Goal: Information Seeking & Learning: Learn about a topic

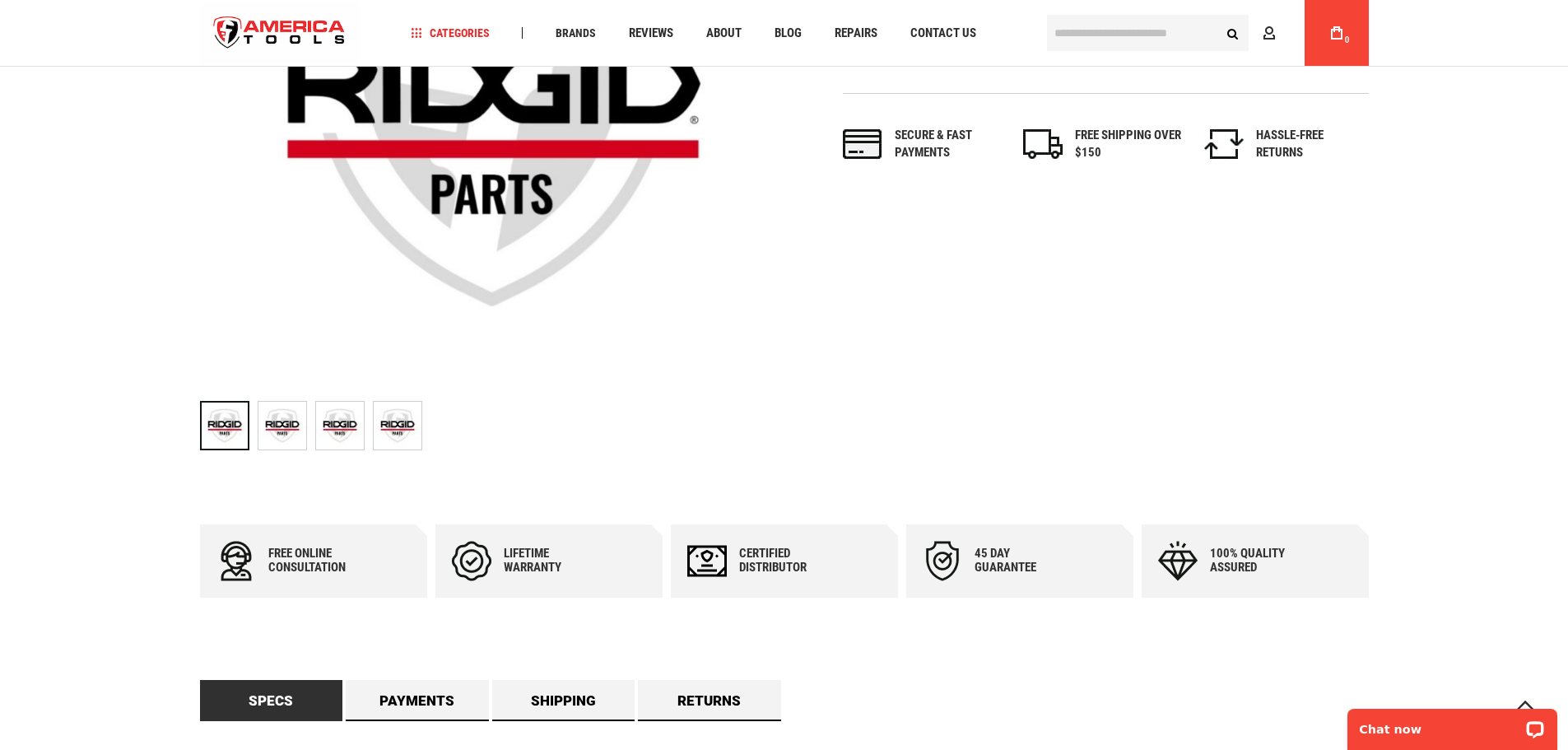
scroll to position [83, 0]
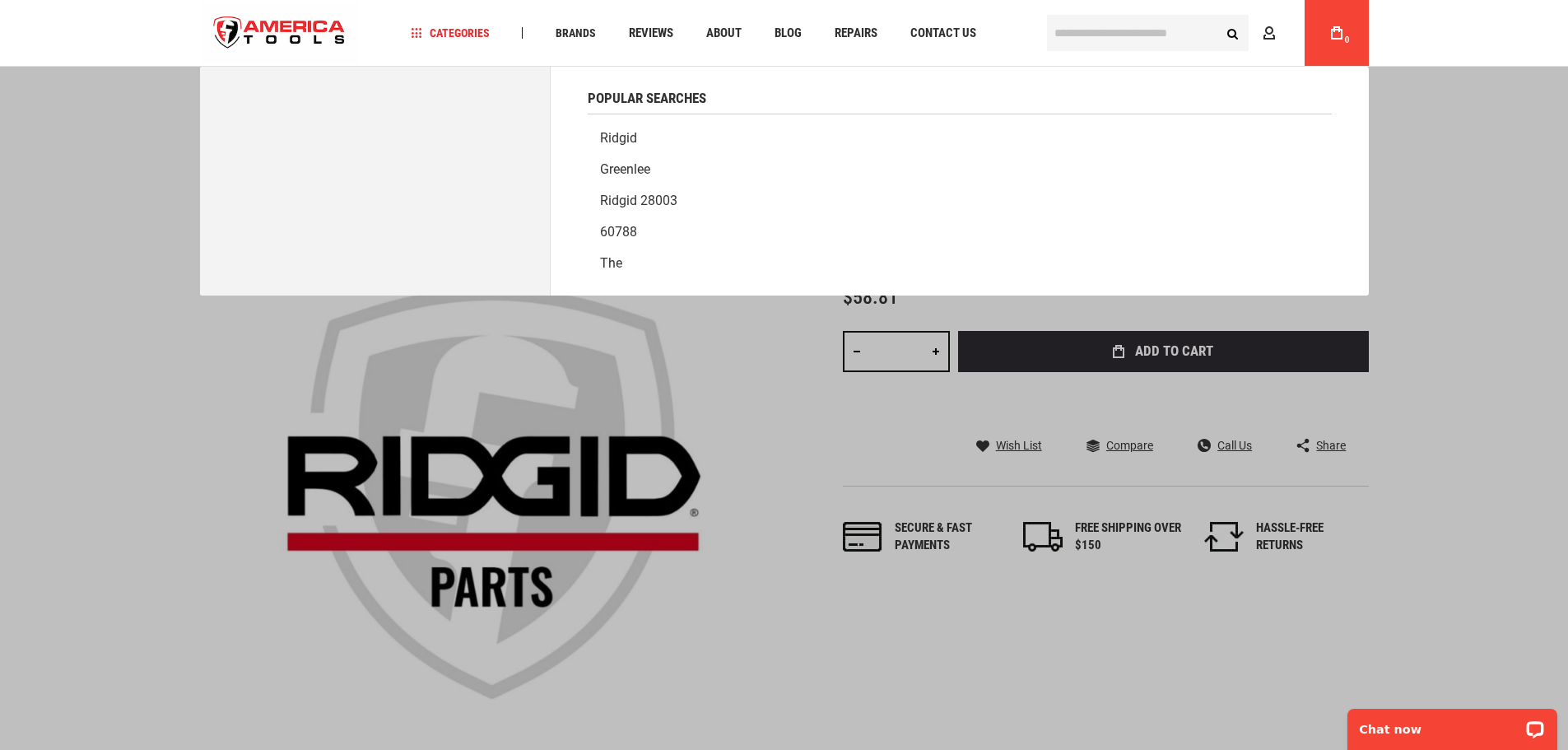
drag, startPoint x: 1071, startPoint y: 39, endPoint x: 1450, endPoint y: 114, distance: 386.3
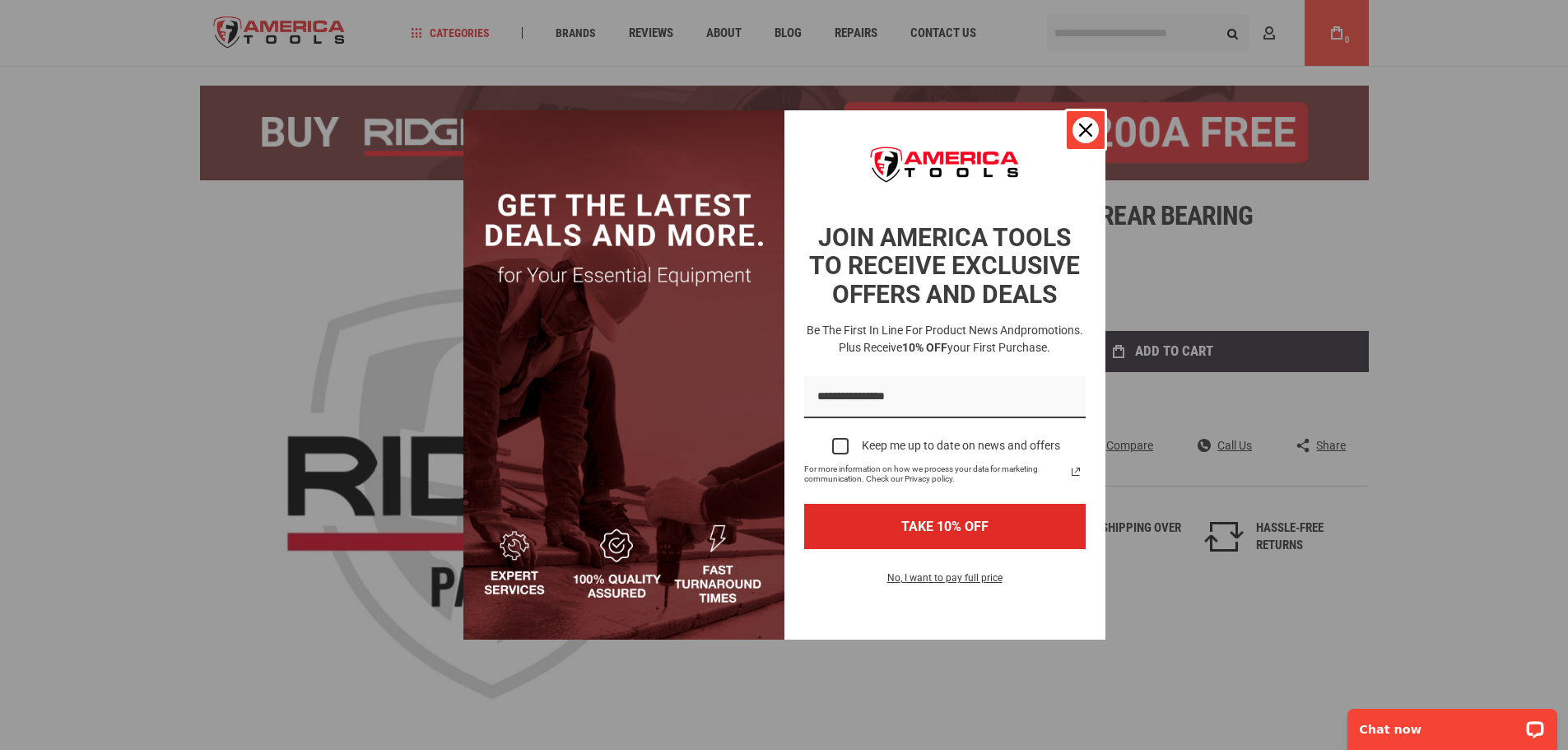
click at [1087, 127] on icon "close icon" at bounding box center [1086, 130] width 13 height 13
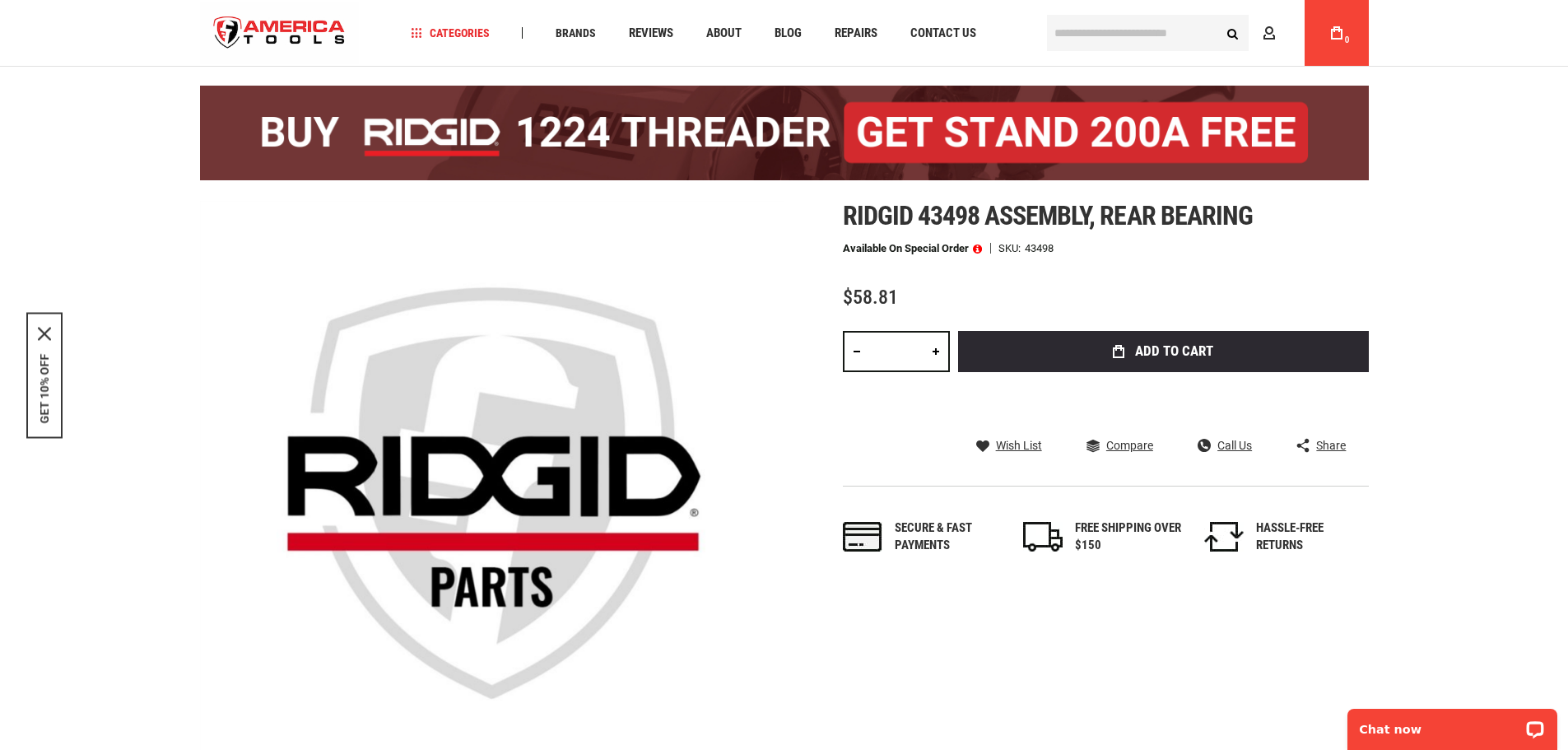
click at [1133, 33] on input "text" at bounding box center [1148, 33] width 202 height 36
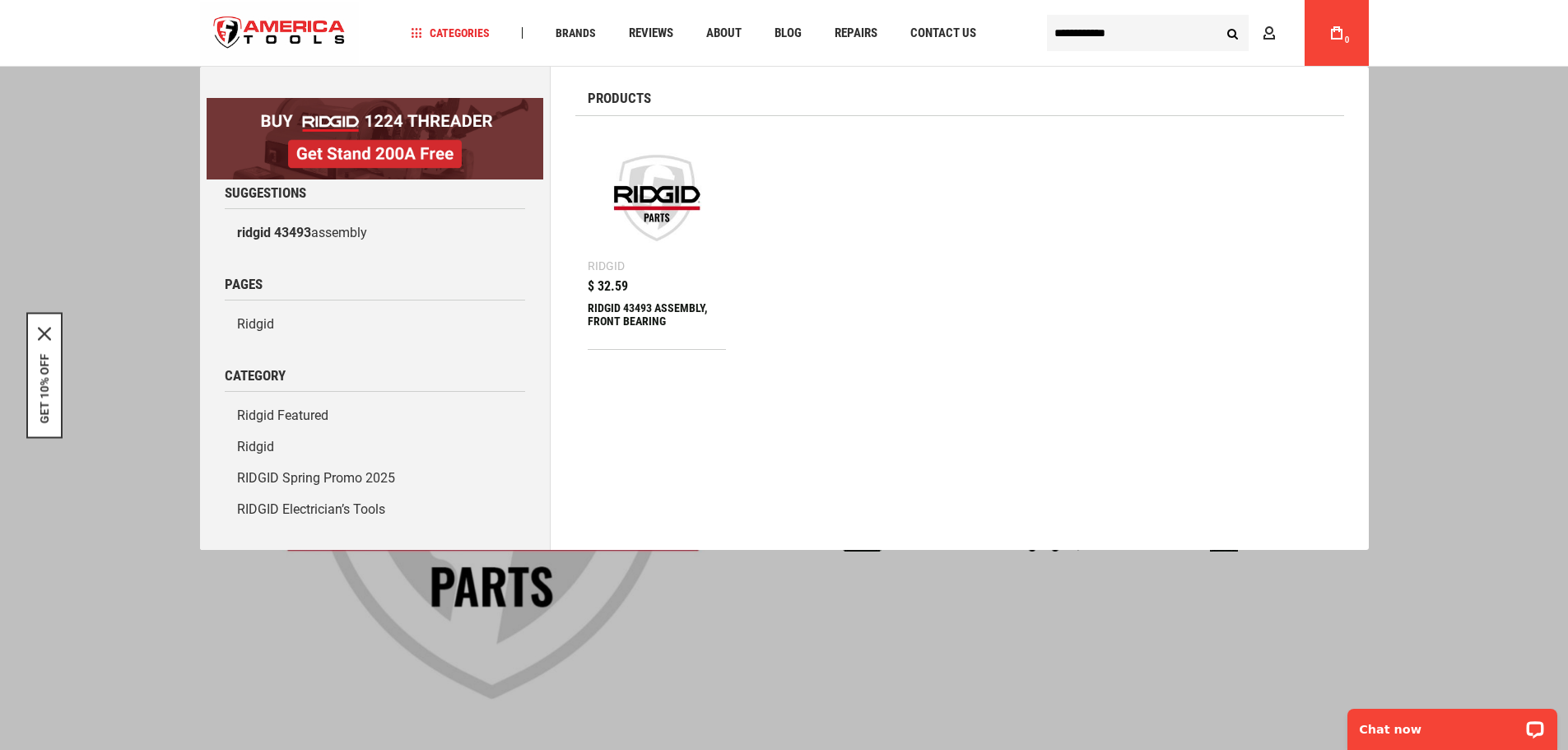
type input "**********"
click at [641, 257] on img at bounding box center [657, 198] width 123 height 123
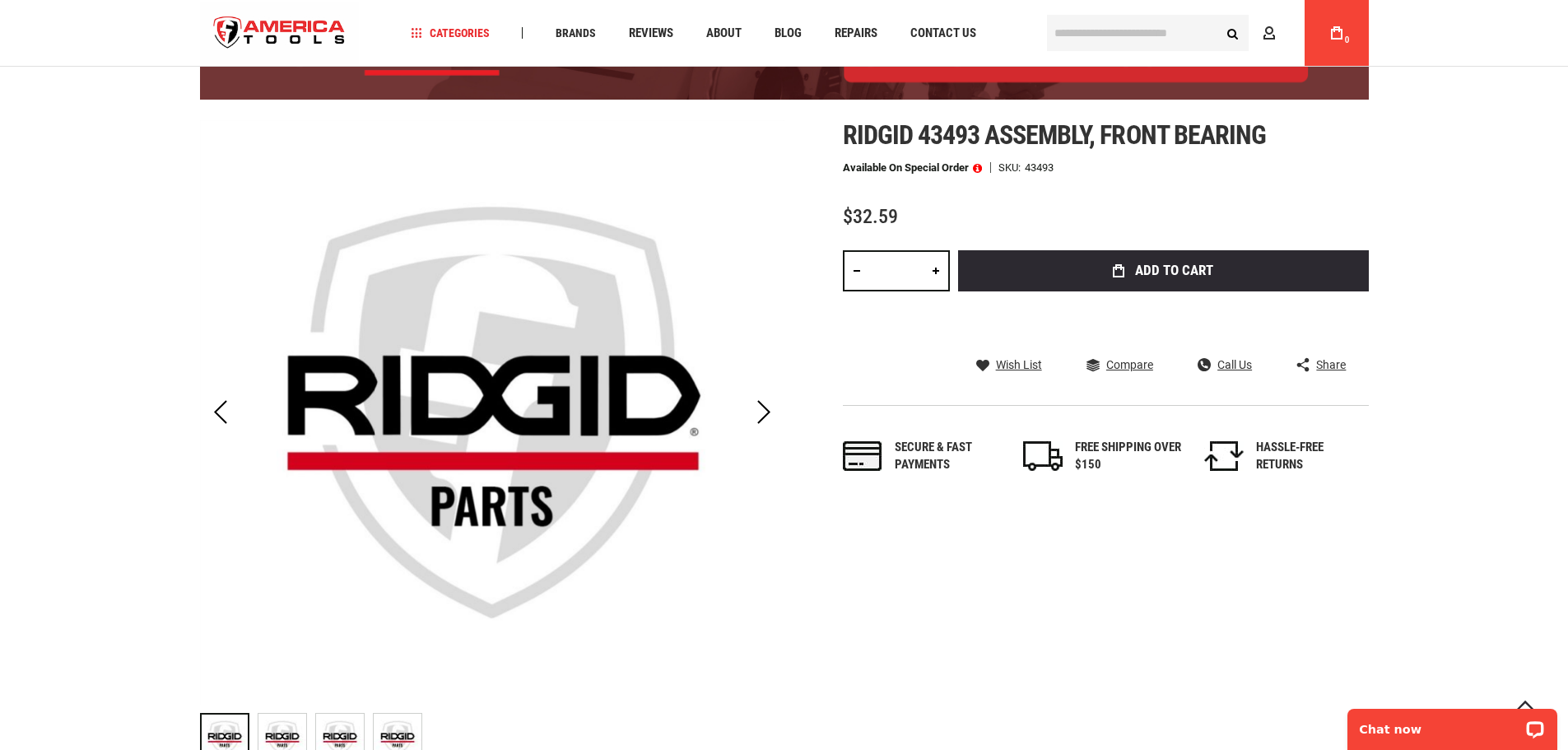
scroll to position [164, 0]
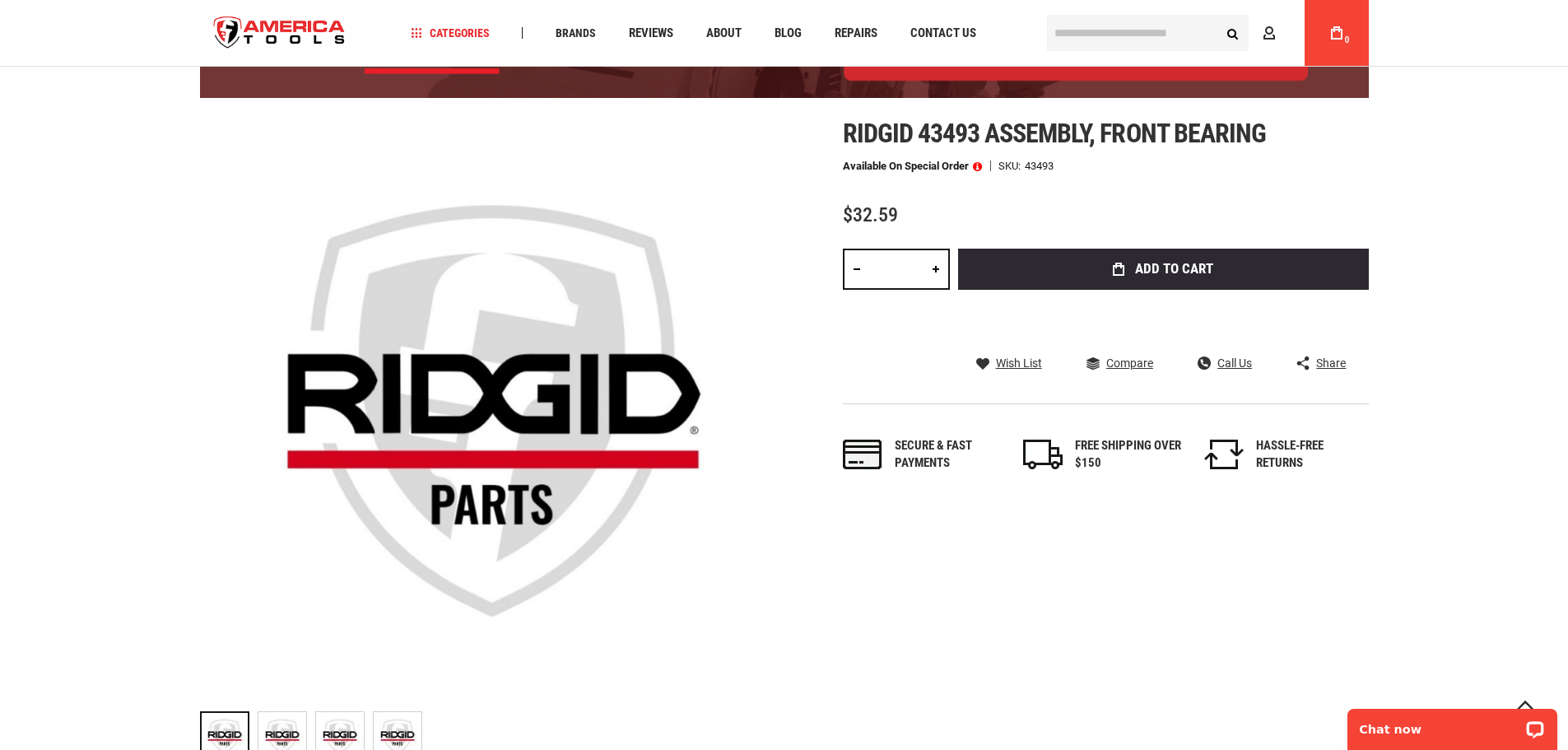
click at [979, 164] on span at bounding box center [977, 166] width 9 height 12
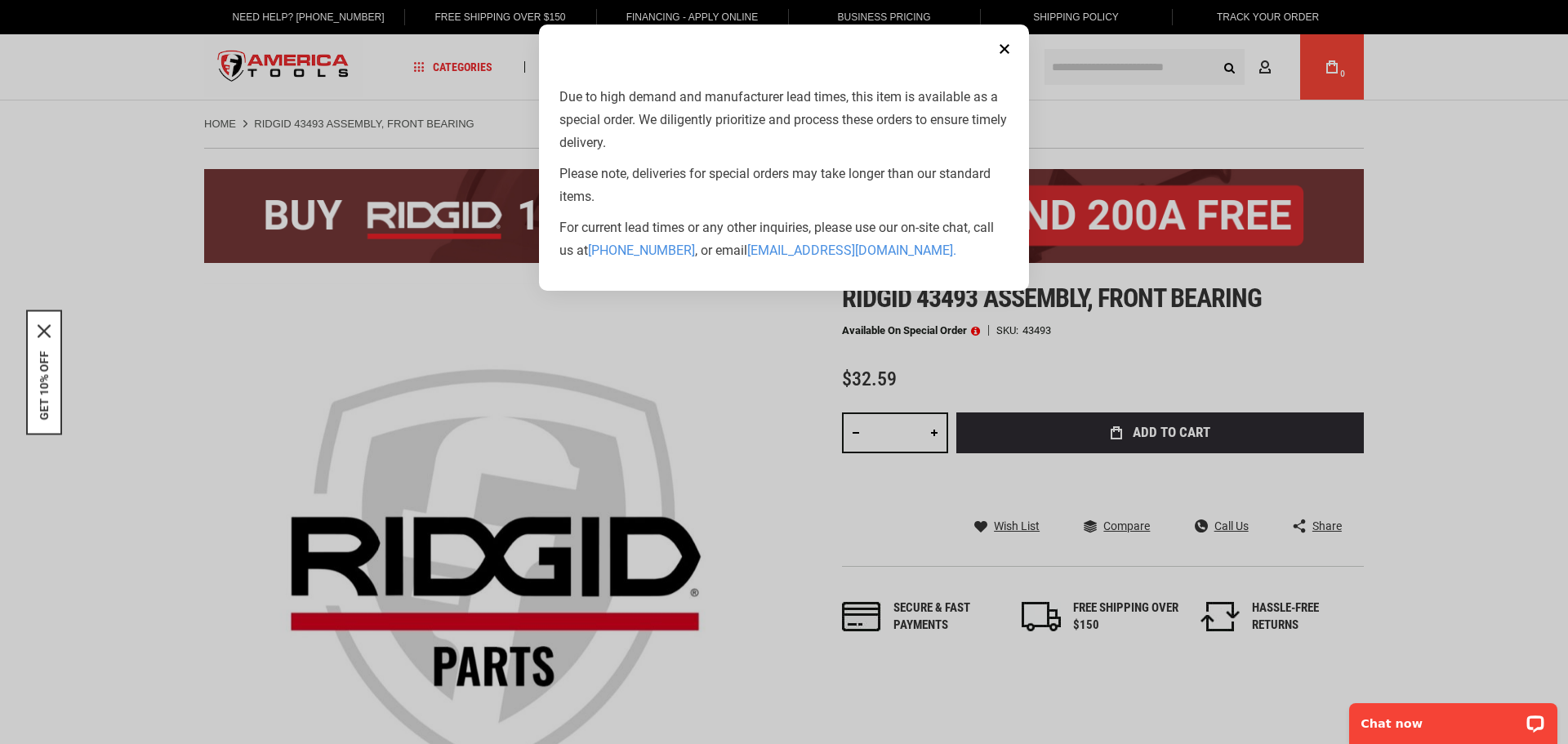
drag, startPoint x: 960, startPoint y: 177, endPoint x: 695, endPoint y: 374, distance: 330.2
drag, startPoint x: 695, startPoint y: 374, endPoint x: 666, endPoint y: 396, distance: 36.4
click at [666, 396] on aside "Close Due to high demand and manufacturer lead times, this item is available as…" at bounding box center [784, 372] width 1568 height 744
click at [1003, 53] on button "Close" at bounding box center [1003, 48] width 32 height 32
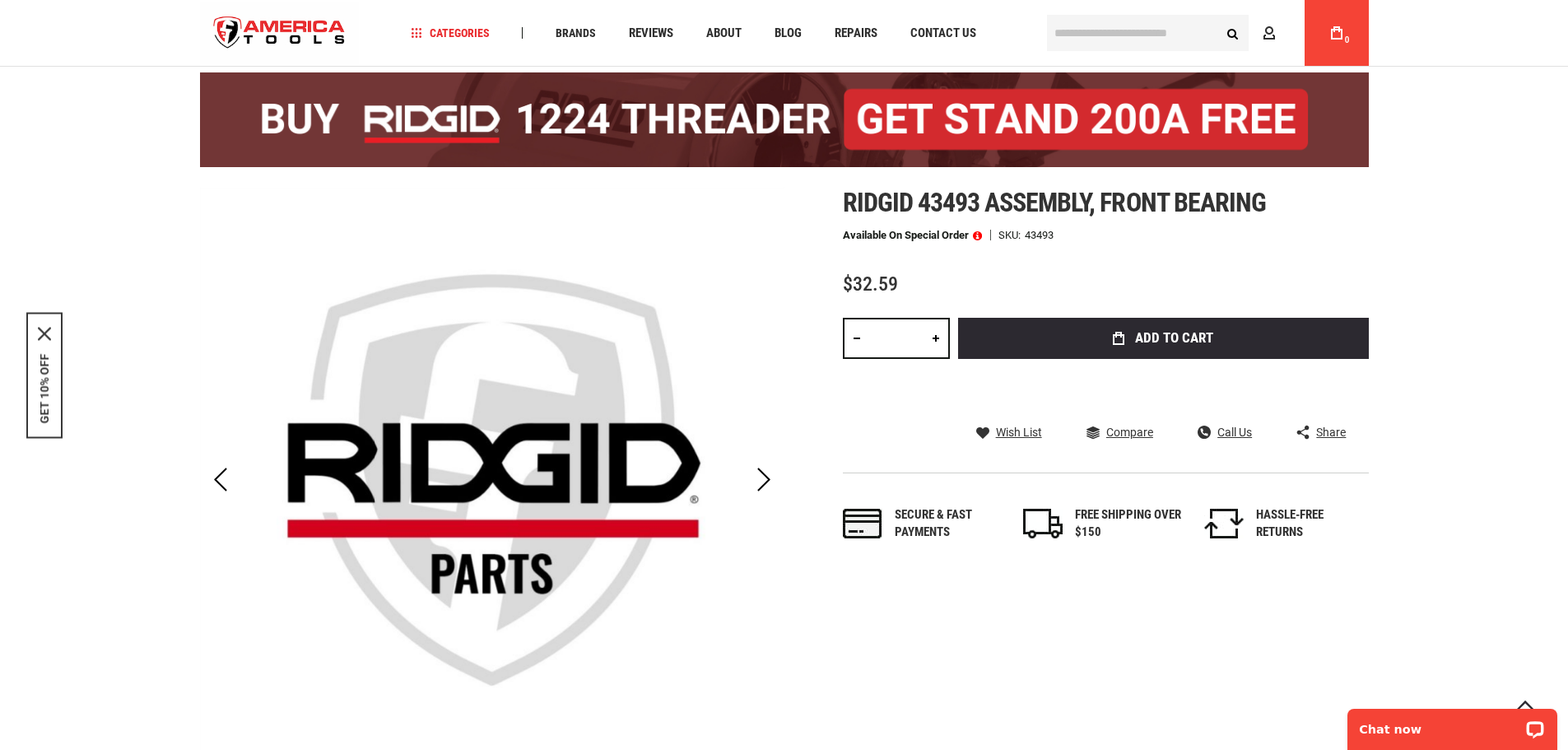
scroll to position [411, 0]
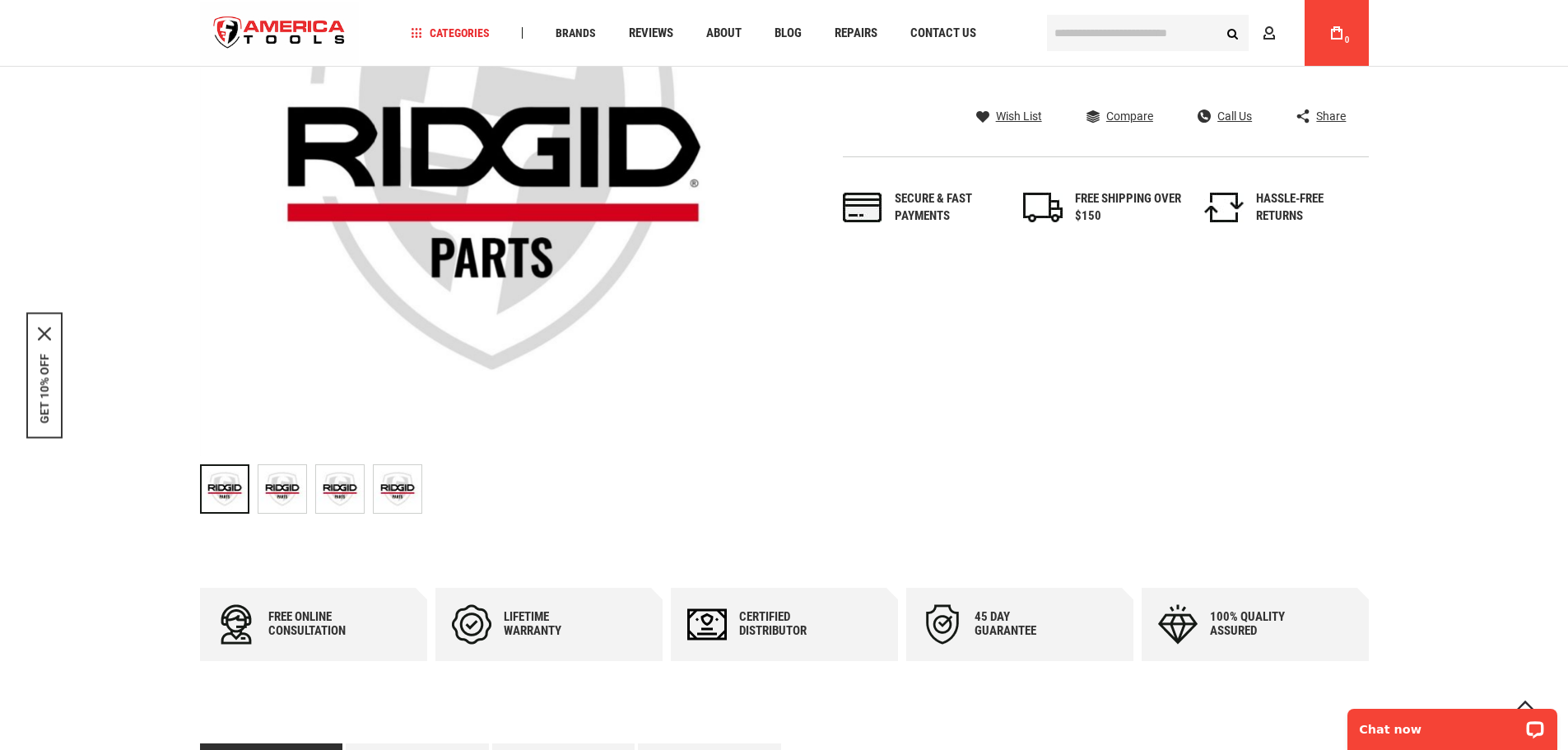
scroll to position [164, 0]
